Goal: Information Seeking & Learning: Learn about a topic

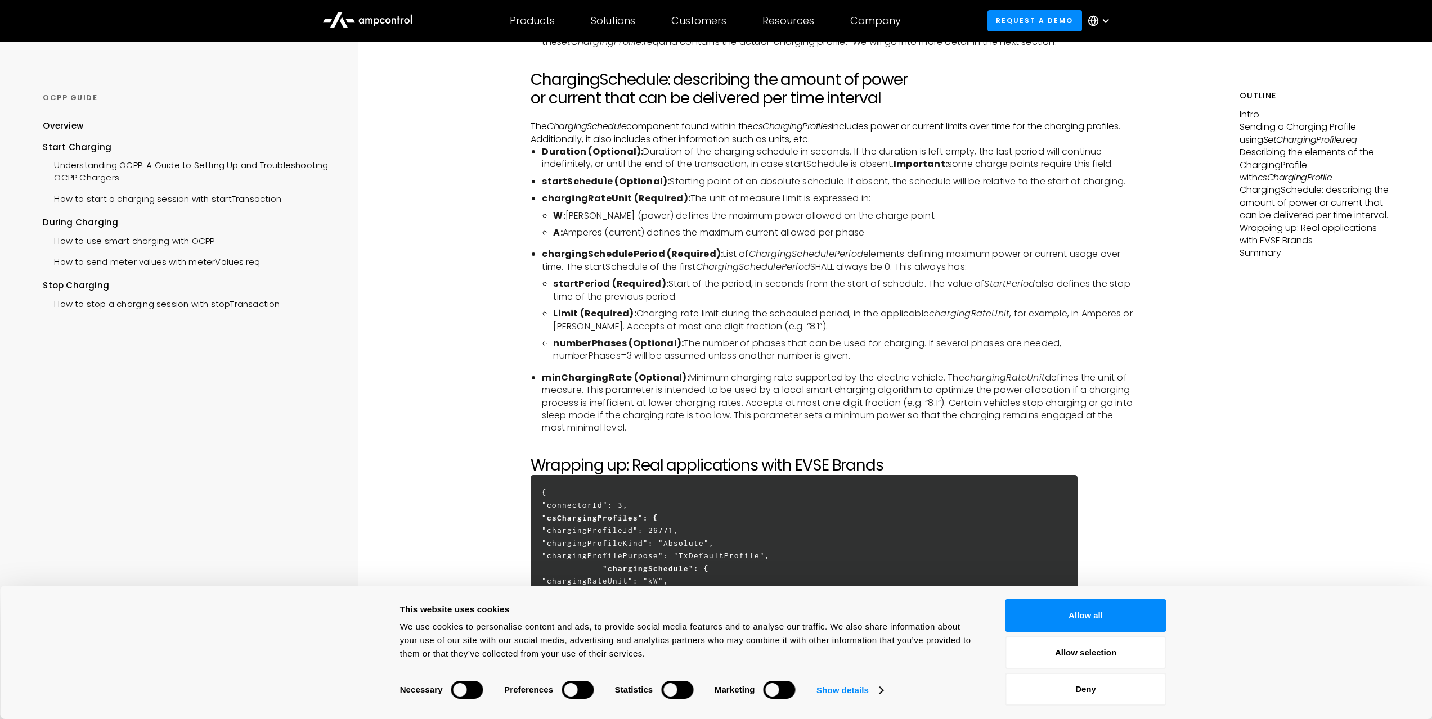
scroll to position [2824, 0]
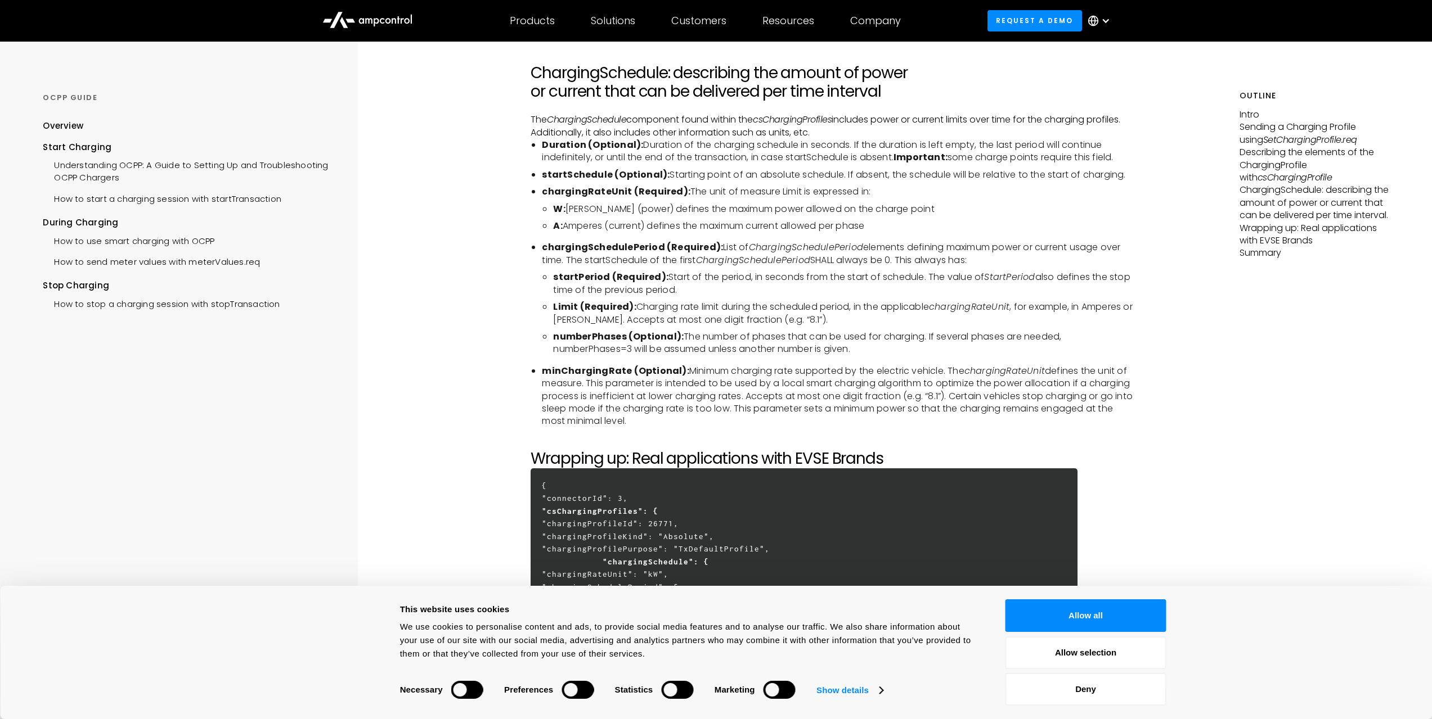
click at [596, 343] on b "numberPhases (Optional):" at bounding box center [618, 336] width 131 height 13
copy b "numberPhases"
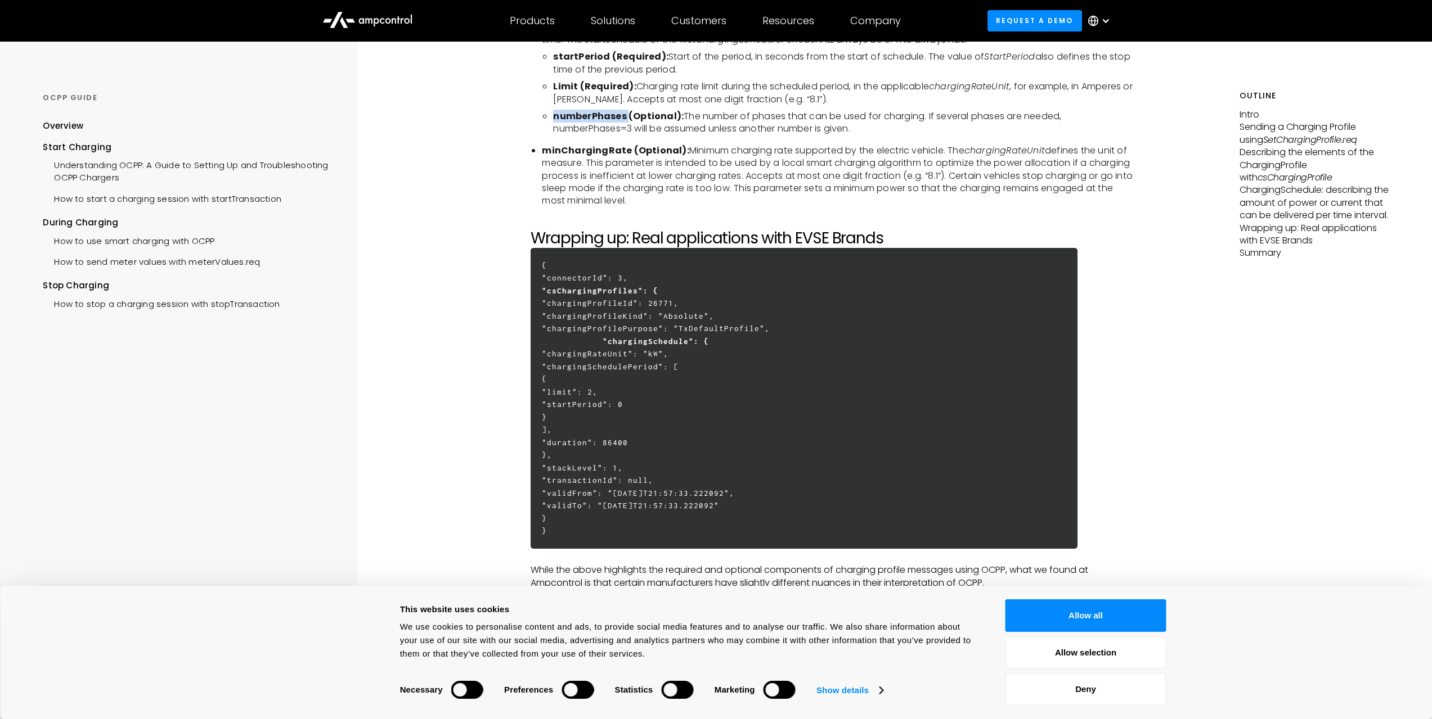
scroll to position [3049, 0]
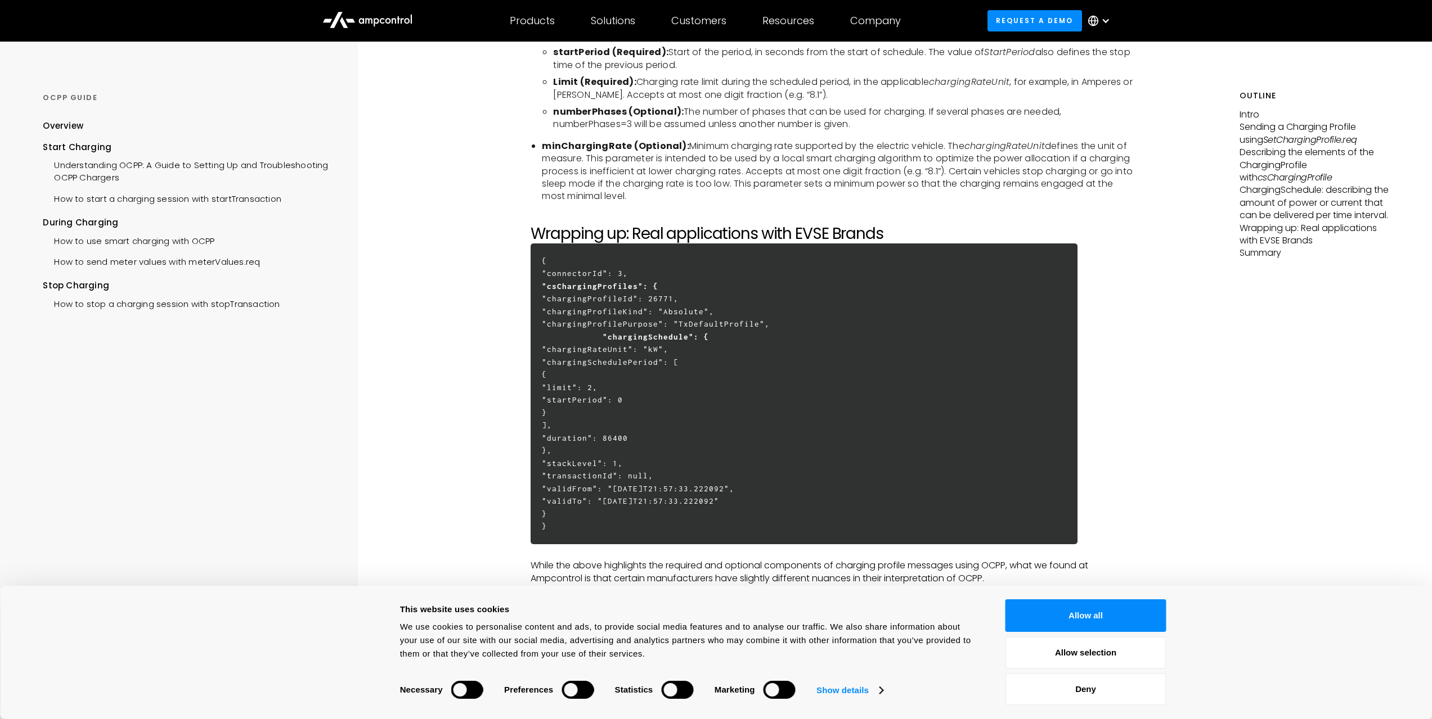
drag, startPoint x: 1153, startPoint y: 414, endPoint x: 1163, endPoint y: 321, distance: 93.9
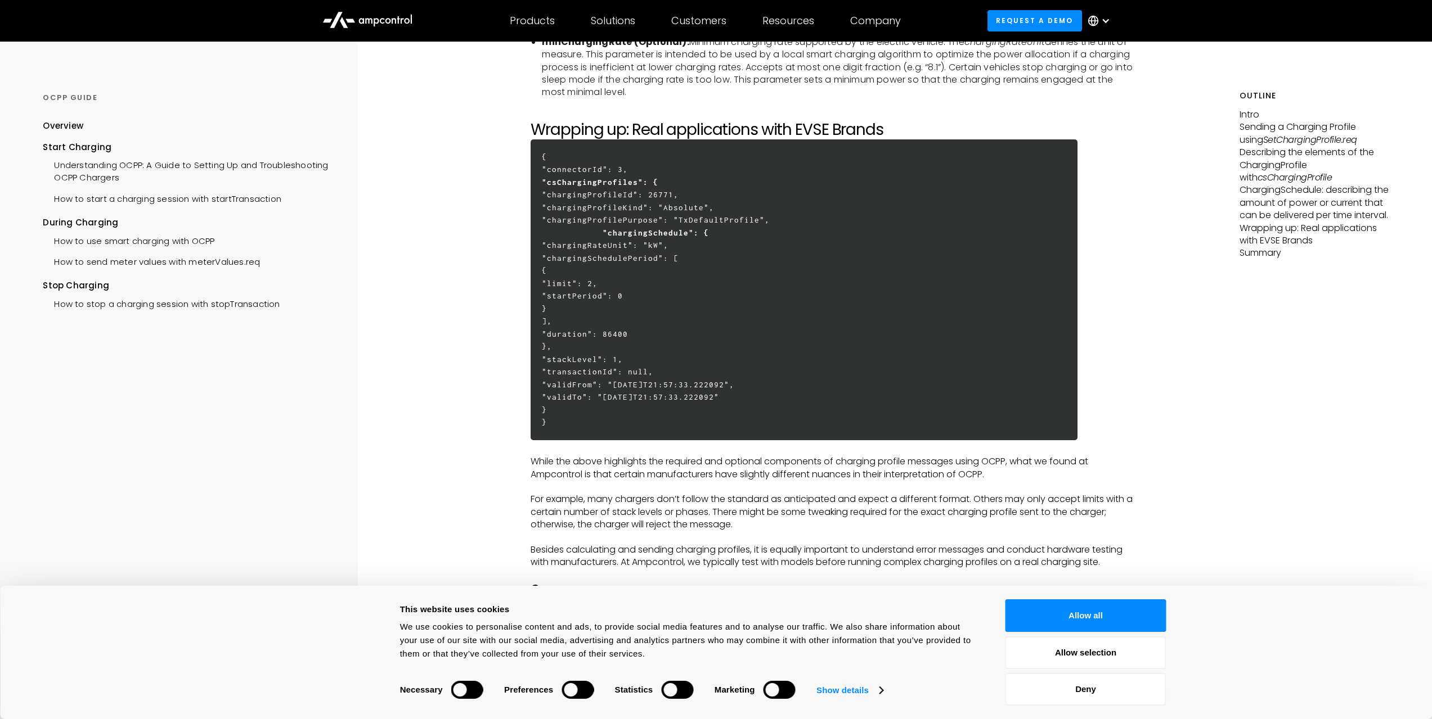
scroll to position [3161, 0]
